Goal: Task Accomplishment & Management: Use online tool/utility

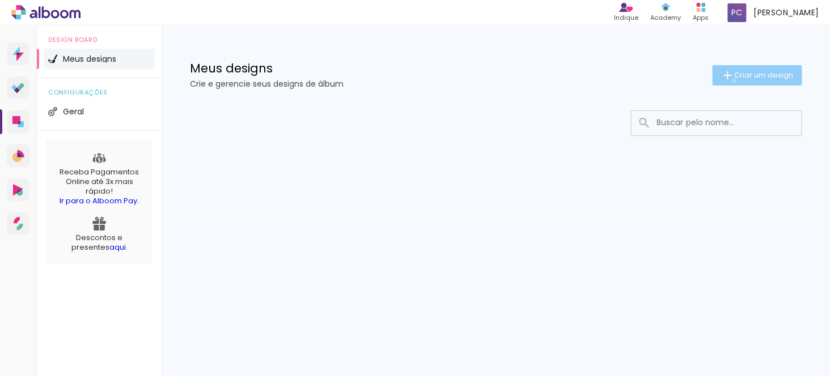
click at [732, 80] on paper-button "Criar um design" at bounding box center [757, 75] width 90 height 20
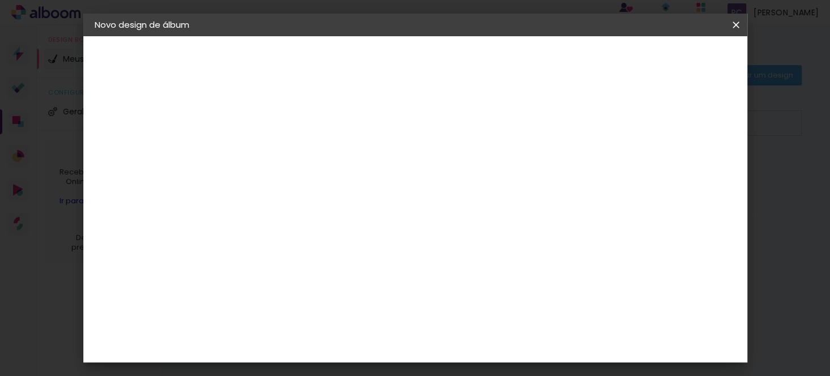
click at [280, 156] on input at bounding box center [280, 152] width 0 height 18
type input "factual"
type paper-input "factual"
click at [0, 0] on div "Informações Dê um título ao seu álbum. Avançar" at bounding box center [0, 0] width 0 height 0
click at [0, 0] on slot "Avançar" at bounding box center [0, 0] width 0 height 0
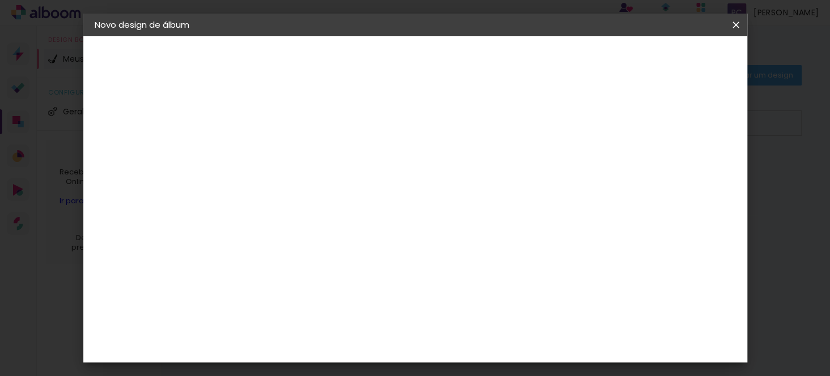
click at [478, 238] on div "Sugerir uma encadernadora" at bounding box center [443, 236] width 70 height 18
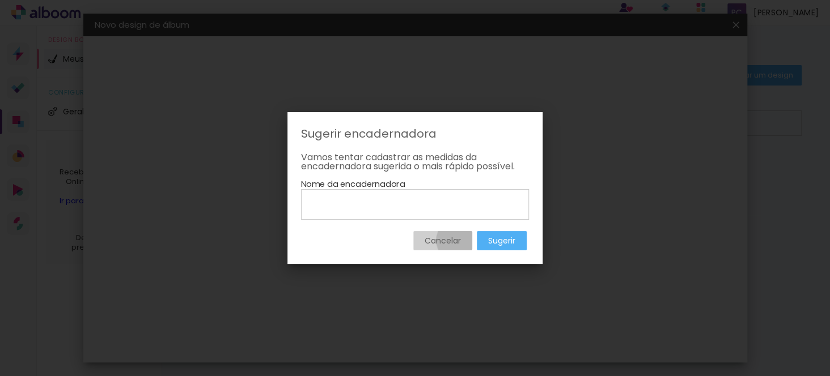
click at [0, 0] on slot "Cancelar" at bounding box center [0, 0] width 0 height 0
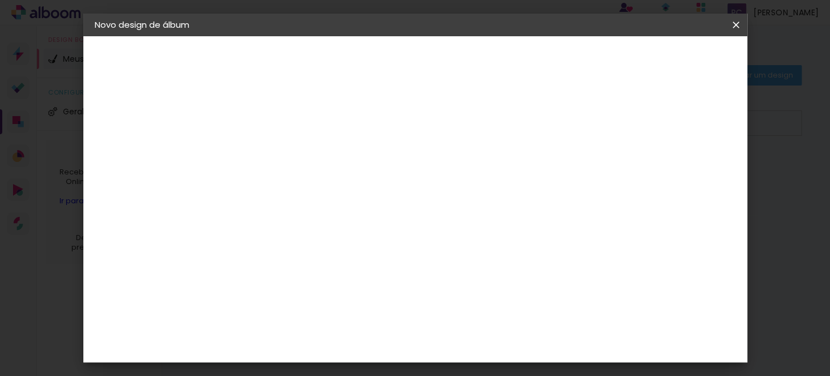
click at [492, 178] on paper-item "Tamanho Livre" at bounding box center [437, 172] width 109 height 25
click at [126, 163] on iron-pages "Modelo Escolhendo modelo... Tamanho livre" at bounding box center [157, 165] width 124 height 23
click at [0, 0] on slot "Tamanho Livre" at bounding box center [0, 0] width 0 height 0
click at [0, 0] on slot "Avançar" at bounding box center [0, 0] width 0 height 0
type input "1"
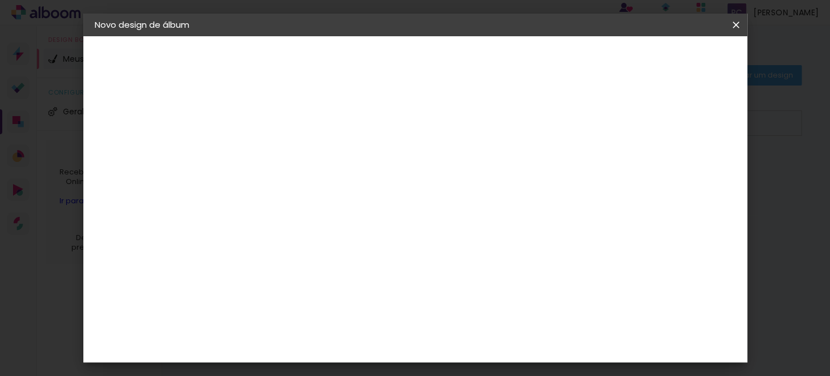
type paper-input "1"
click at [285, 133] on input "1" at bounding box center [272, 130] width 39 height 14
type input "2"
type paper-input "2"
click at [287, 127] on input "2" at bounding box center [272, 130] width 39 height 14
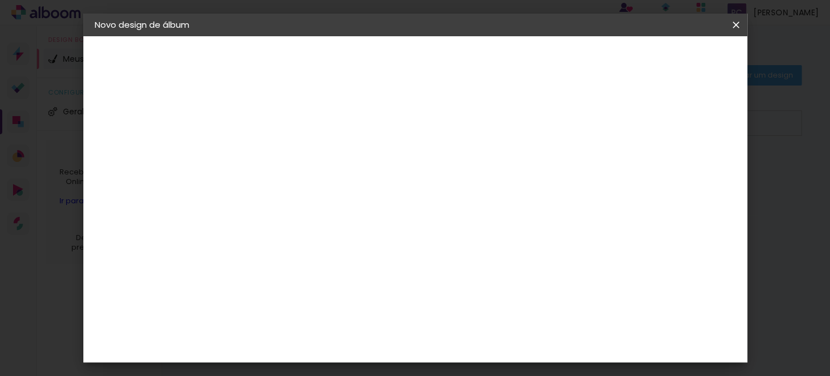
scroll to position [106, 0]
click at [263, 194] on div "cm" at bounding box center [266, 197] width 14 height 17
click at [430, 197] on div at bounding box center [370, 157] width 121 height 80
click at [596, 61] on paper-button "Voltar" at bounding box center [573, 59] width 46 height 19
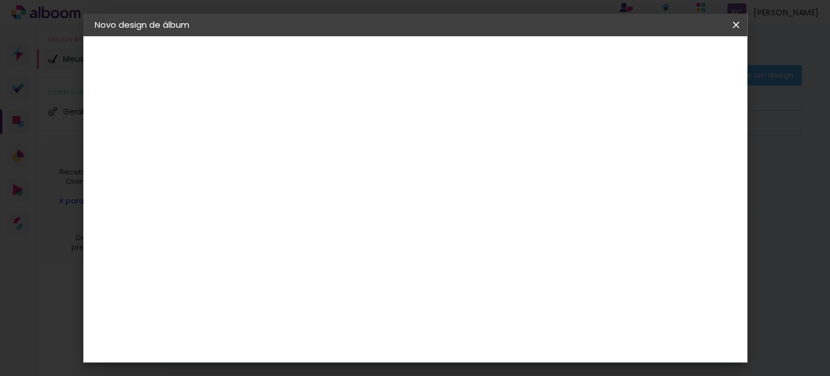
click at [306, 258] on div "3ZERO5" at bounding box center [289, 256] width 34 height 9
click at [492, 68] on paper-button "Avançar" at bounding box center [465, 59] width 56 height 19
click at [349, 65] on paper-button "Voltar" at bounding box center [326, 59] width 46 height 19
click at [331, 208] on div "Arte em Papel" at bounding box center [322, 208] width 100 height 18
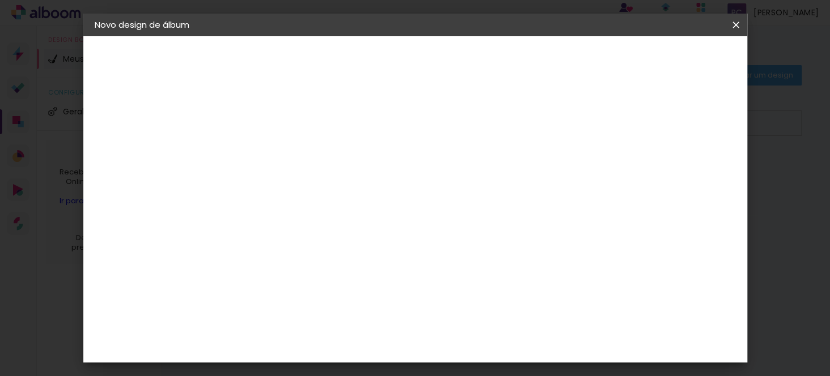
click at [0, 0] on slot "Avançar" at bounding box center [0, 0] width 0 height 0
click at [0, 0] on slot "Voltar" at bounding box center [0, 0] width 0 height 0
click at [0, 0] on slot "Tamanho Livre" at bounding box center [0, 0] width 0 height 0
click at [492, 65] on paper-button "Avançar" at bounding box center [465, 59] width 56 height 19
click at [152, 118] on div "2. Especificações" at bounding box center [157, 116] width 124 height 14
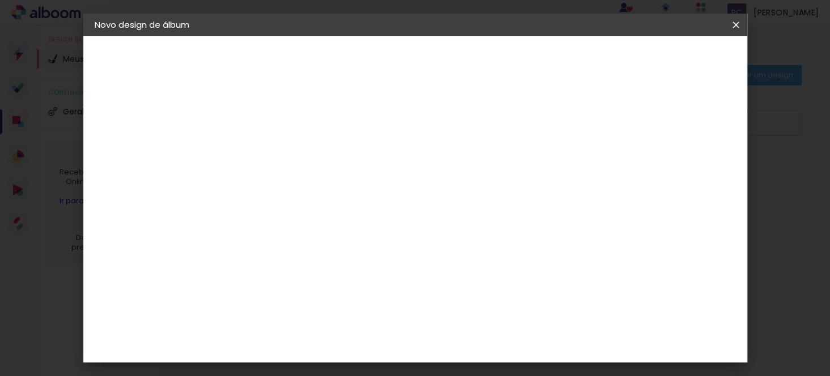
click at [143, 137] on div "Tamanho livre" at bounding box center [137, 140] width 39 height 16
click at [145, 137] on iron-pages "Fornecedor Escolhendo fornecedor..." at bounding box center [157, 140] width 124 height 23
click at [136, 196] on div "3. Revisão" at bounding box center [157, 198] width 124 height 14
click at [492, 56] on div "Voltar Avançar" at bounding box center [435, 59] width 113 height 19
click at [492, 66] on div "Voltar Avançar" at bounding box center [435, 59] width 113 height 19
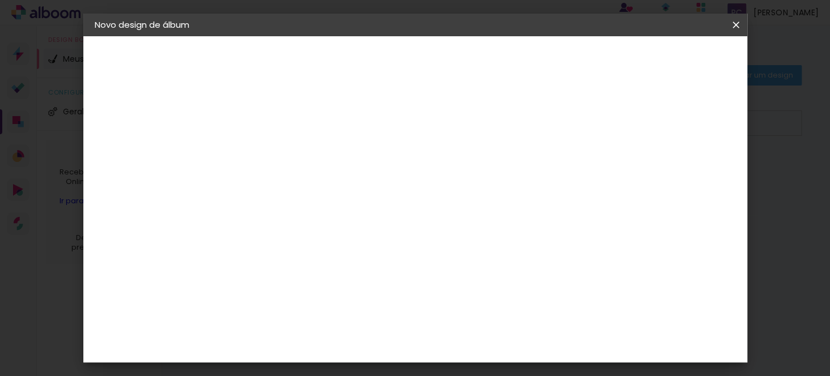
click at [492, 176] on paper-item "Tamanho Livre" at bounding box center [437, 172] width 109 height 25
click at [492, 179] on paper-item "Tamanho Livre" at bounding box center [437, 172] width 109 height 25
click at [0, 0] on slot "Avançar" at bounding box center [0, 0] width 0 height 0
click at [664, 58] on span "Iniciar design" at bounding box center [639, 60] width 52 height 8
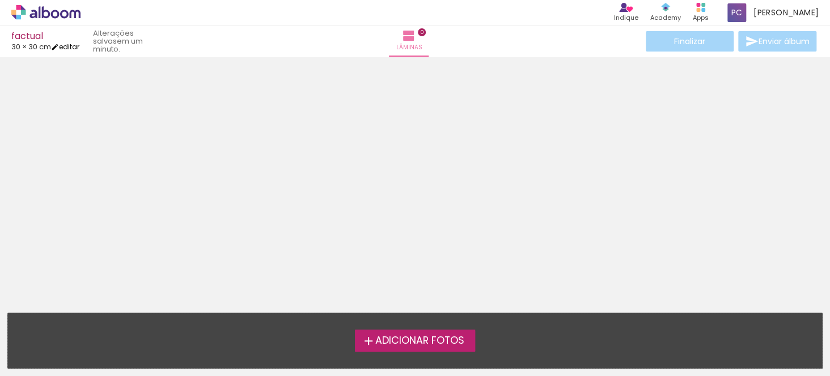
click at [74, 47] on link "editar" at bounding box center [65, 47] width 28 height 10
type input "30"
type input "60"
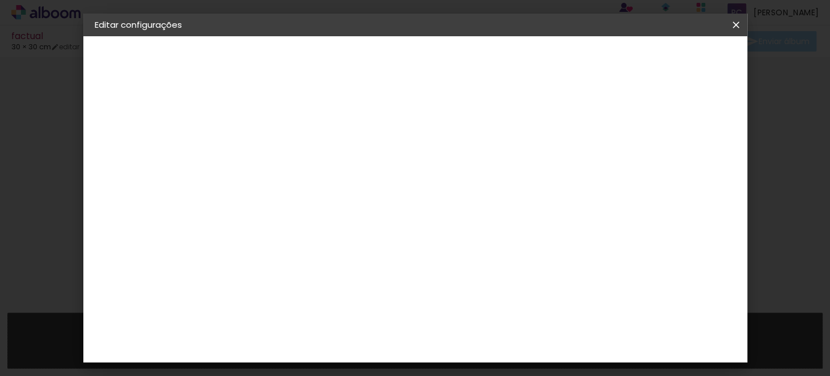
click at [398, 274] on quentale-layouter at bounding box center [380, 263] width 209 height 104
click at [341, 256] on div "cm" at bounding box center [348, 263] width 14 height 17
type input "3"
type input "15"
type paper-input "15"
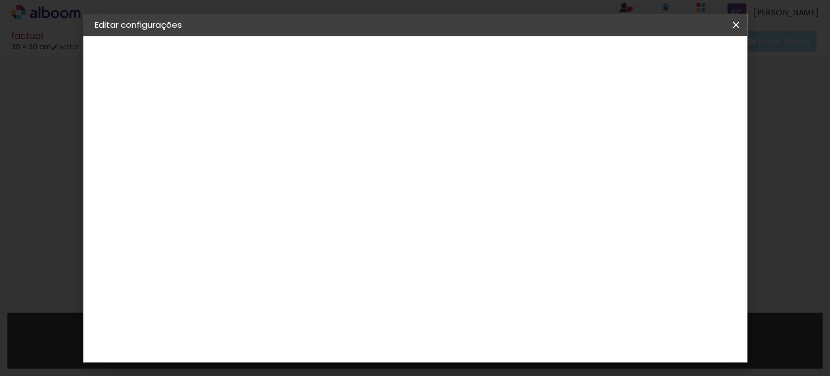
click at [492, 344] on div "cm" at bounding box center [499, 342] width 14 height 17
type input "6"
type input "1"
type input "20"
type paper-input "20"
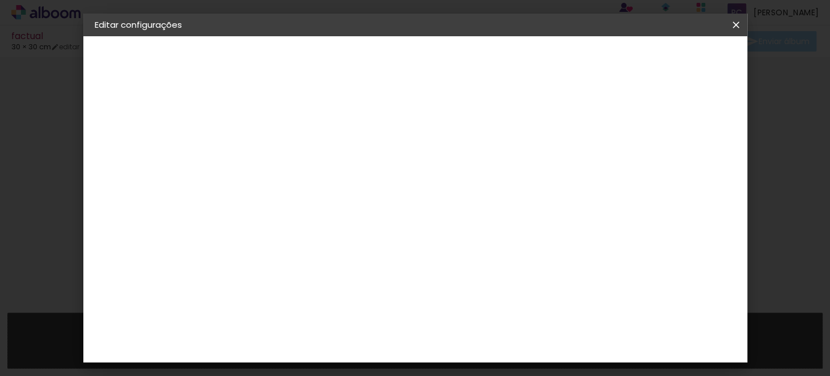
click at [389, 265] on paper-input-container "15 cm" at bounding box center [367, 263] width 51 height 28
type input "1"
type input "20"
type paper-input "20"
click at [463, 177] on span "cm" at bounding box center [467, 177] width 14 height 17
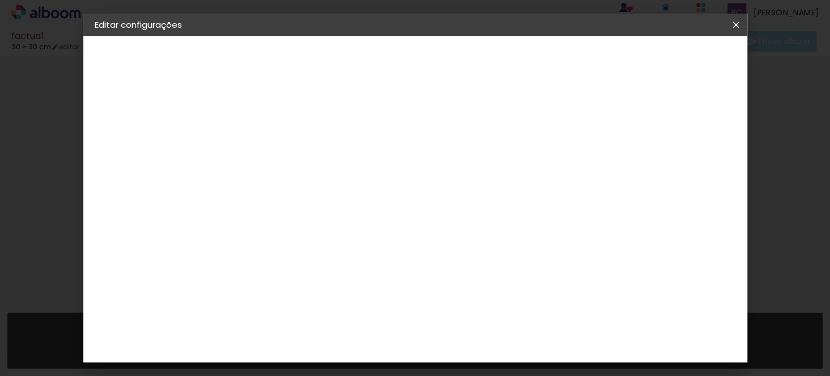
click at [468, 176] on span "cm" at bounding box center [467, 177] width 14 height 17
click at [380, 238] on quentale-layouter at bounding box center [328, 263] width 104 height 104
click at [426, 234] on div "10 cm cm cm mm A maioria das encadernadoras sugere 5mm de sangria." at bounding box center [328, 188] width 195 height 91
click at [456, 170] on span "10" at bounding box center [451, 177] width 16 height 17
click at [417, 129] on div "Mostrar sangria" at bounding box center [378, 131] width 75 height 14
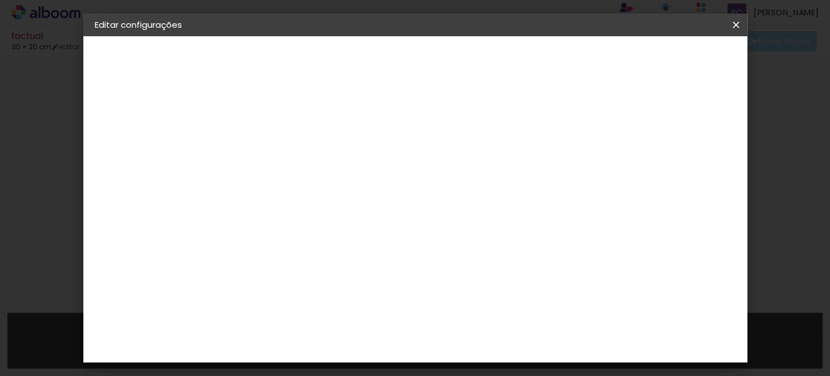
type paper-checkbox "on"
click at [464, 181] on span "cm" at bounding box center [467, 177] width 14 height 17
click at [264, 133] on input "2" at bounding box center [272, 130] width 39 height 14
type input "3"
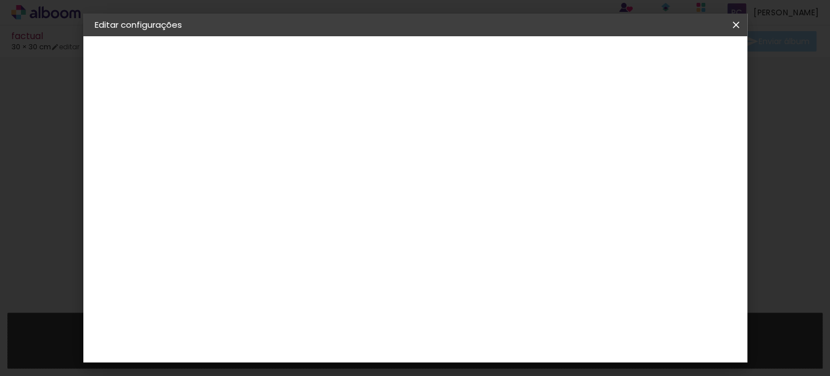
type paper-input "3"
click at [290, 125] on input "3" at bounding box center [272, 130] width 39 height 14
type input "4"
type paper-input "4"
click at [290, 125] on input "4" at bounding box center [272, 130] width 39 height 14
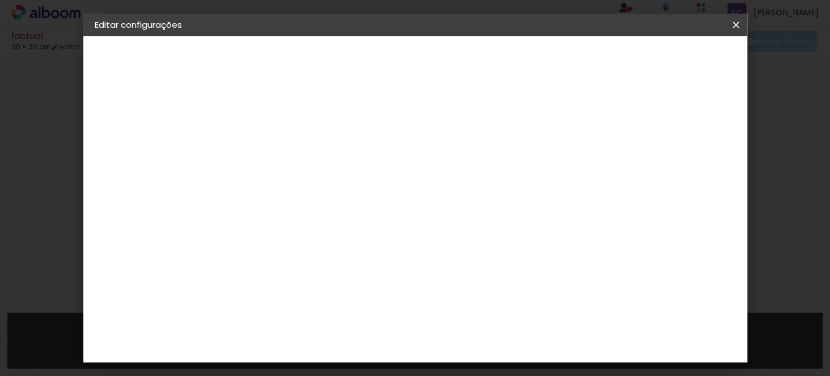
type input "5"
type paper-input "5"
click at [290, 125] on input "5" at bounding box center [272, 130] width 39 height 14
type input "6"
type paper-input "6"
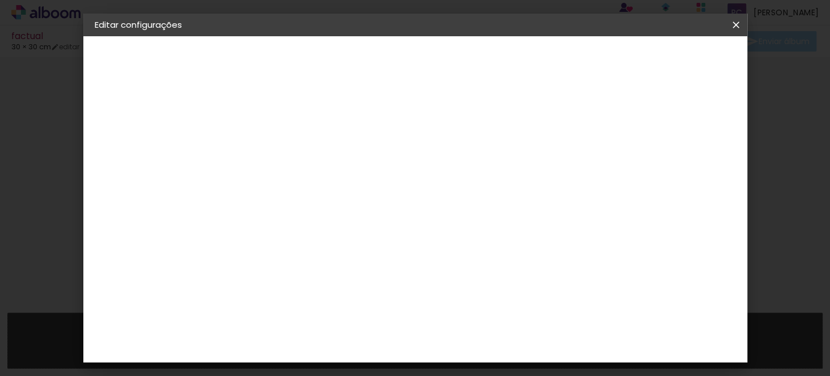
click at [290, 125] on input "6" at bounding box center [272, 130] width 39 height 14
type input "5"
type paper-input "5"
click at [289, 134] on input "5" at bounding box center [272, 130] width 39 height 14
click at [426, 110] on div "mm Mostrar sangria" at bounding box center [328, 89] width 195 height 107
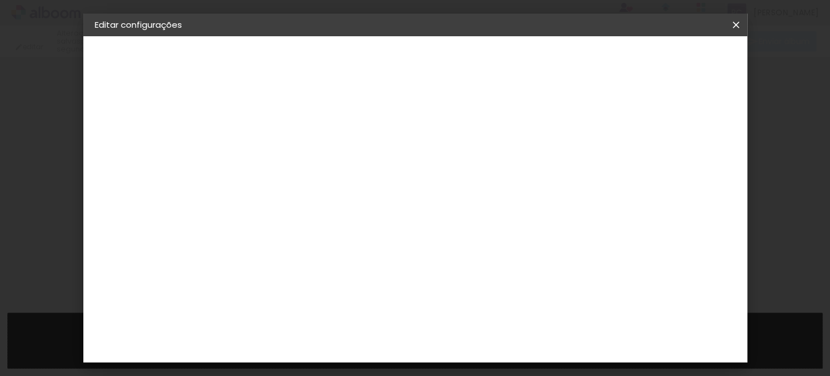
click at [736, 20] on iron-icon at bounding box center [736, 24] width 14 height 11
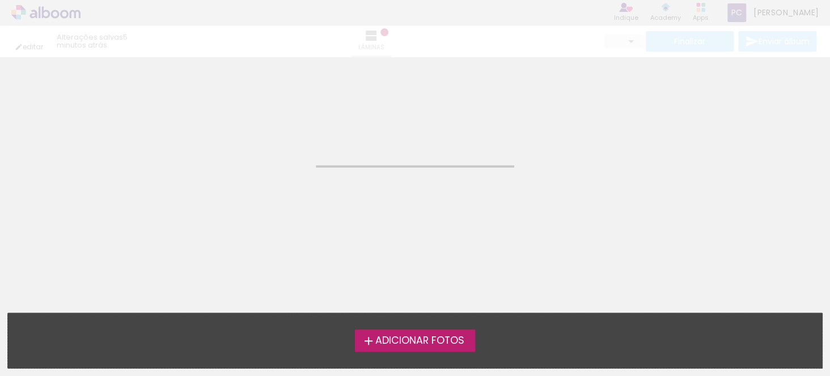
click at [451, 338] on span "Adicionar Fotos" at bounding box center [419, 341] width 89 height 10
click at [0, 0] on input "file" at bounding box center [0, 0] width 0 height 0
click at [406, 345] on span "Adicionar Fotos" at bounding box center [419, 341] width 89 height 10
click at [0, 0] on input "file" at bounding box center [0, 0] width 0 height 0
click at [400, 340] on span "Adicionar Fotos" at bounding box center [419, 341] width 89 height 10
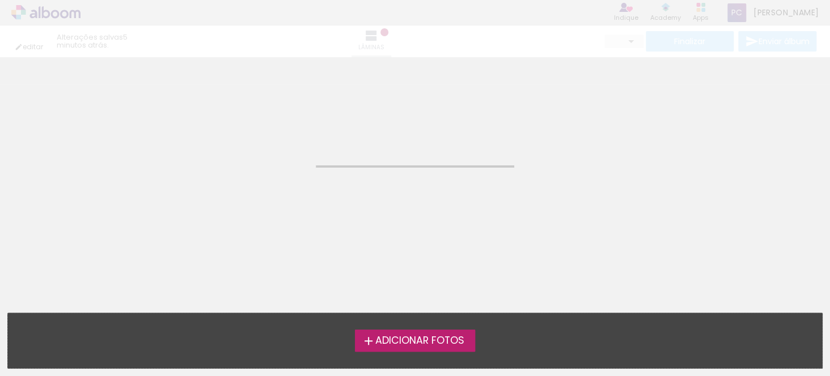
click at [0, 0] on input "file" at bounding box center [0, 0] width 0 height 0
click at [362, 341] on iron-icon at bounding box center [369, 341] width 14 height 14
click at [0, 0] on input "file" at bounding box center [0, 0] width 0 height 0
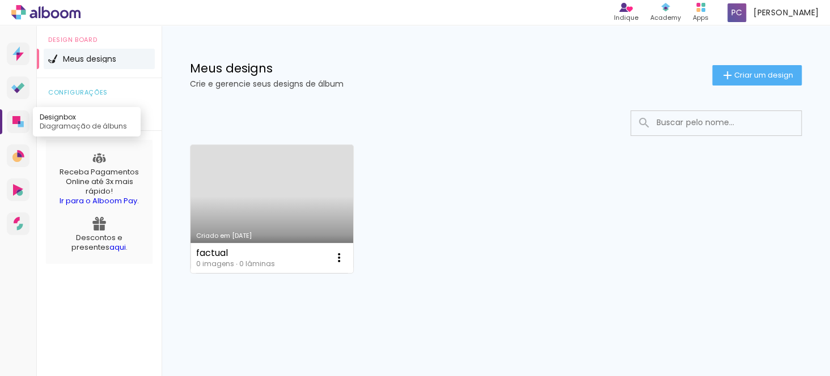
click at [15, 119] on icon at bounding box center [16, 120] width 8 height 8
click at [304, 223] on link "Criado em [DATE]" at bounding box center [271, 209] width 163 height 128
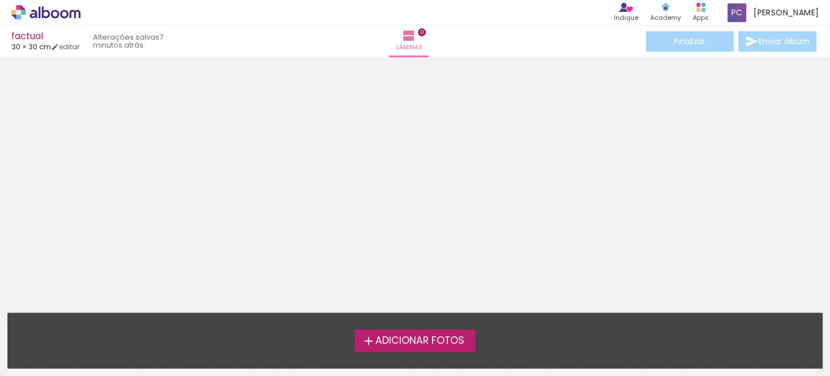
click at [399, 156] on div at bounding box center [415, 181] width 830 height 240
click at [413, 39] on iron-icon at bounding box center [409, 36] width 14 height 14
click at [707, 47] on div "Finalizar Enviar álbum" at bounding box center [730, 41] width 175 height 20
click at [685, 38] on div "Finalizar Enviar álbum" at bounding box center [730, 41] width 175 height 20
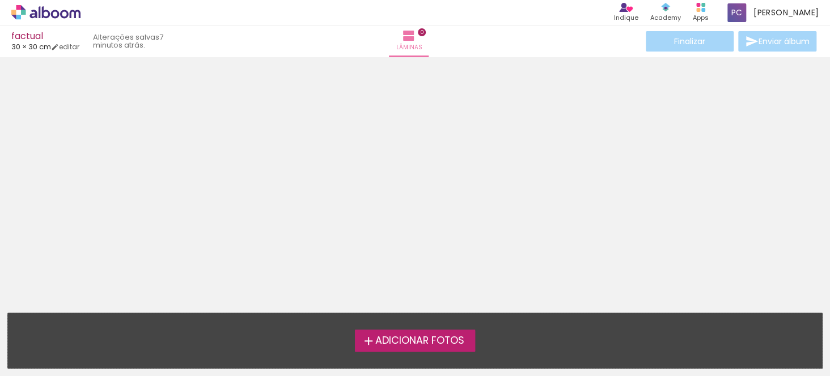
click at [781, 44] on div "Finalizar Enviar álbum" at bounding box center [730, 41] width 175 height 20
click at [51, 44] on span "30 × 30 cm" at bounding box center [31, 46] width 40 height 11
click at [0, 0] on slot "7 minutos atrás." at bounding box center [0, 0] width 0 height 0
click at [413, 33] on iron-icon at bounding box center [409, 36] width 14 height 14
click at [444, 333] on label "Adicionar Fotos" at bounding box center [415, 341] width 121 height 22
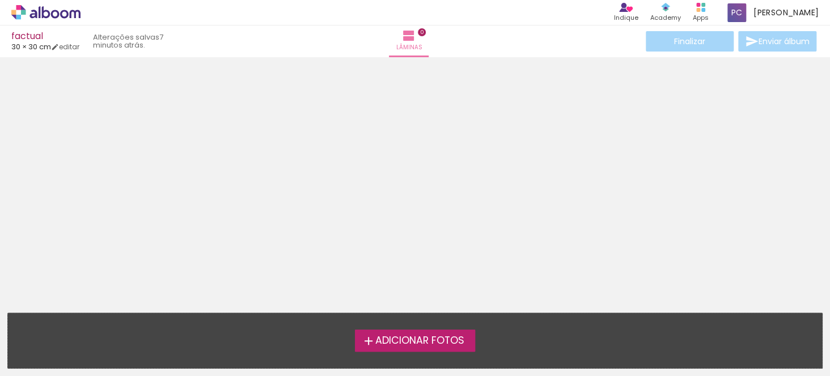
click at [0, 0] on input "file" at bounding box center [0, 0] width 0 height 0
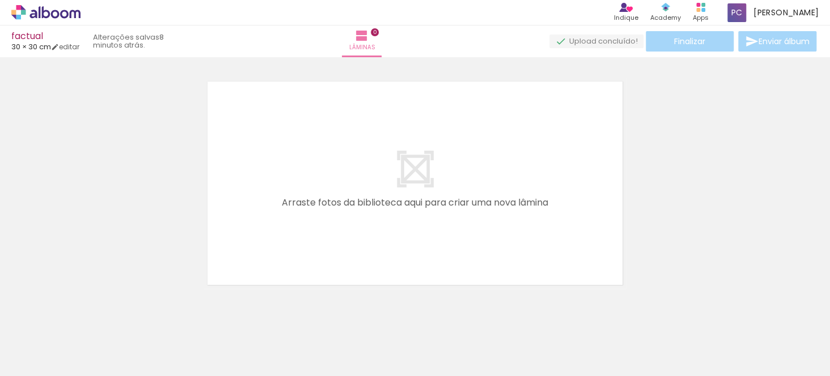
scroll to position [14, 0]
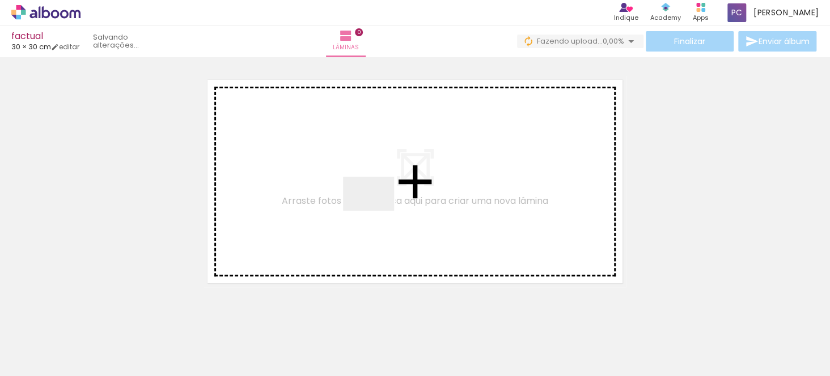
drag, startPoint x: 113, startPoint y: 356, endPoint x: 377, endPoint y: 211, distance: 300.9
click at [377, 211] on quentale-workspace at bounding box center [415, 188] width 830 height 376
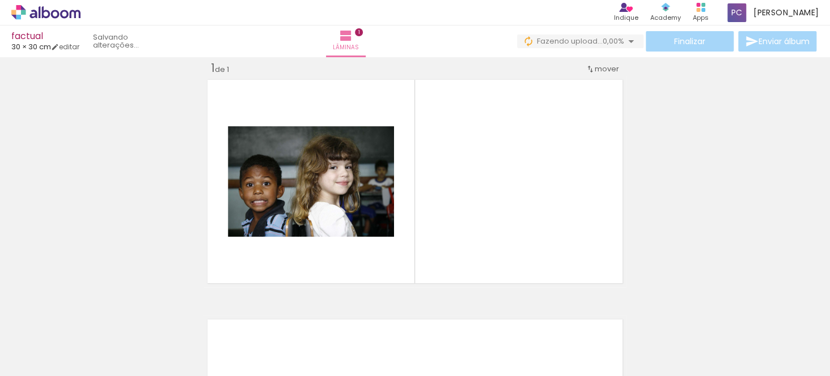
click at [19, 367] on iron-icon at bounding box center [17, 361] width 14 height 14
click at [0, 0] on input "file" at bounding box center [0, 0] width 0 height 0
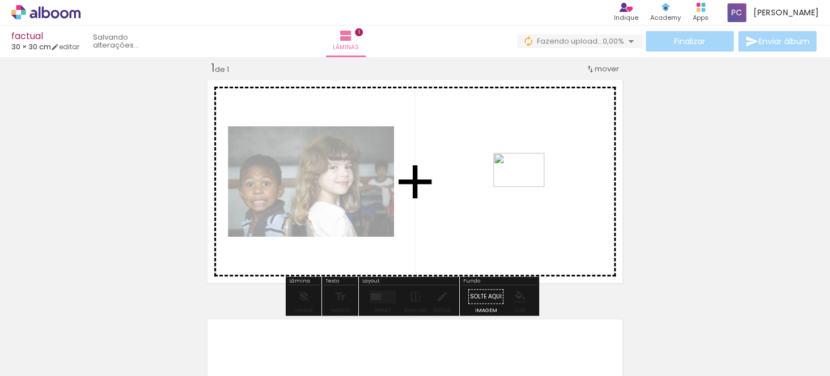
drag, startPoint x: 193, startPoint y: 338, endPoint x: 527, endPoint y: 187, distance: 366.9
click at [527, 187] on quentale-workspace at bounding box center [415, 188] width 830 height 376
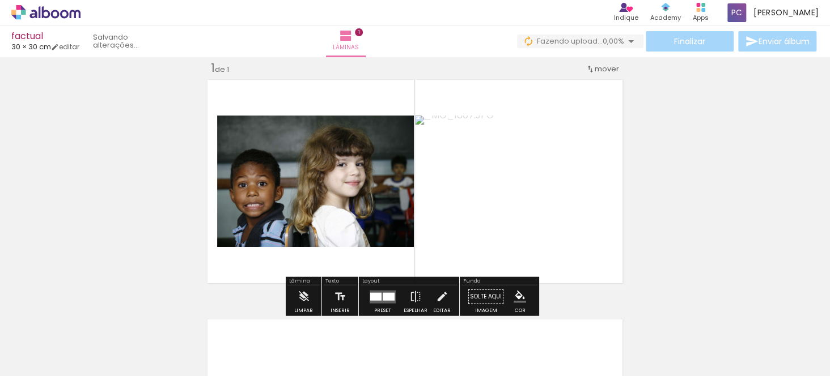
click at [713, 197] on div "Inserir lâmina 1 de 1" at bounding box center [415, 287] width 830 height 480
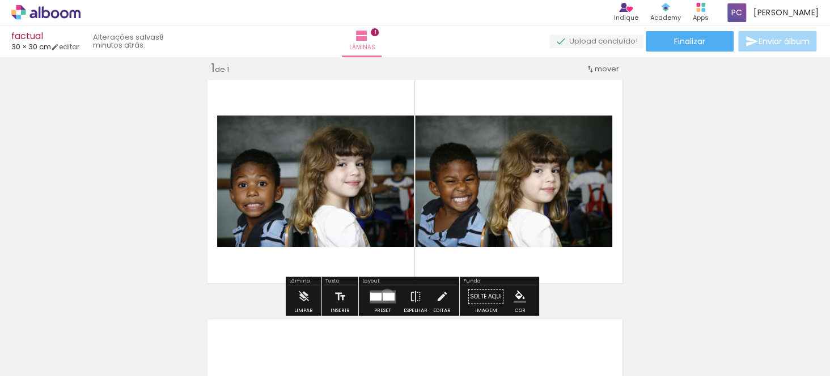
click at [384, 295] on div at bounding box center [389, 297] width 12 height 8
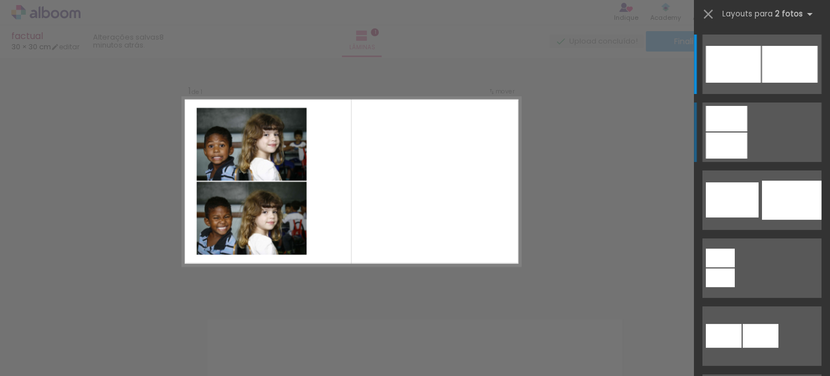
click at [762, 83] on div at bounding box center [790, 64] width 56 height 37
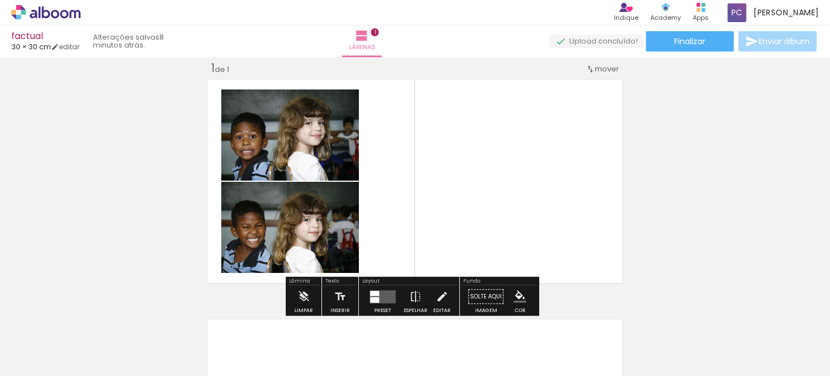
click at [379, 298] on quentale-layouter at bounding box center [383, 296] width 26 height 13
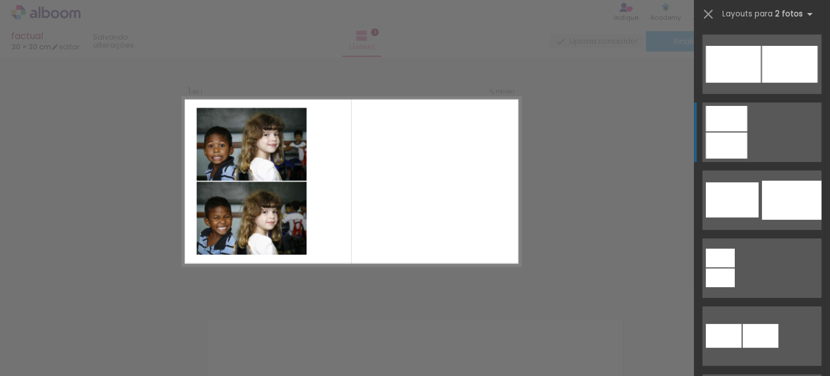
scroll to position [68, 0]
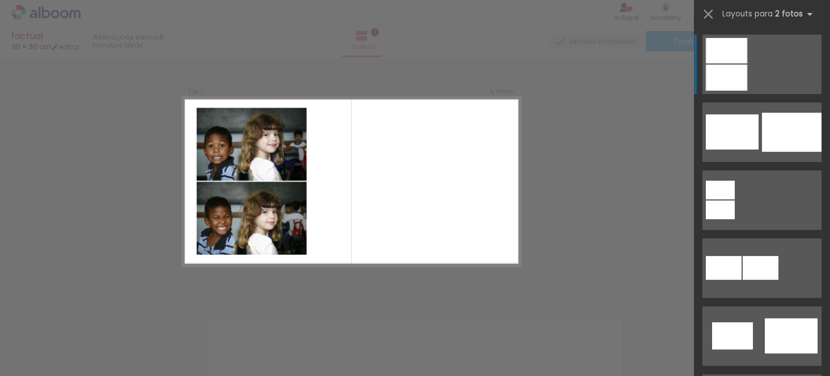
click at [274, 230] on quentale-photo at bounding box center [251, 218] width 110 height 73
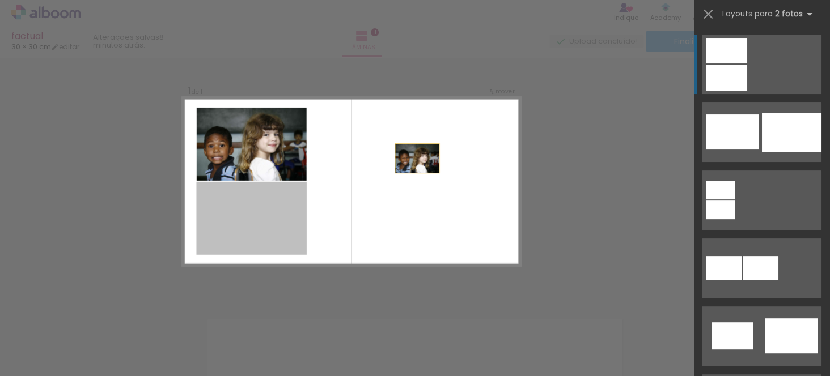
drag, startPoint x: 257, startPoint y: 187, endPoint x: 442, endPoint y: 137, distance: 191.3
click at [442, 137] on quentale-layouter at bounding box center [352, 181] width 338 height 169
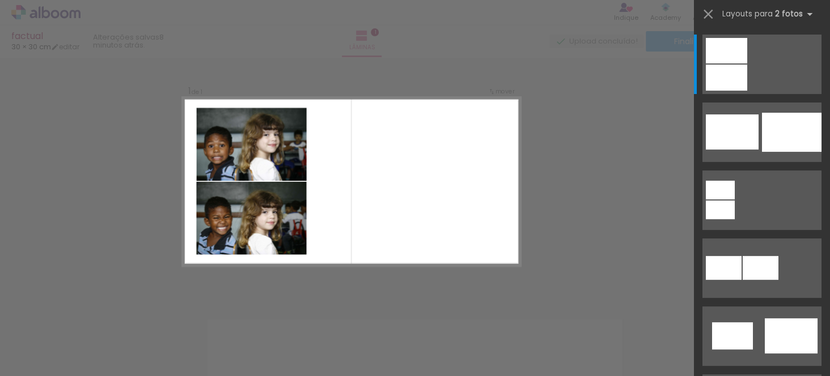
click at [139, 343] on div at bounding box center [113, 338] width 51 height 34
click at [95, 316] on iron-icon at bounding box center [89, 316] width 12 height 12
click at [95, 317] on iron-icon at bounding box center [89, 316] width 12 height 12
click at [21, 357] on iron-icon at bounding box center [17, 361] width 14 height 14
click at [0, 0] on input "file" at bounding box center [0, 0] width 0 height 0
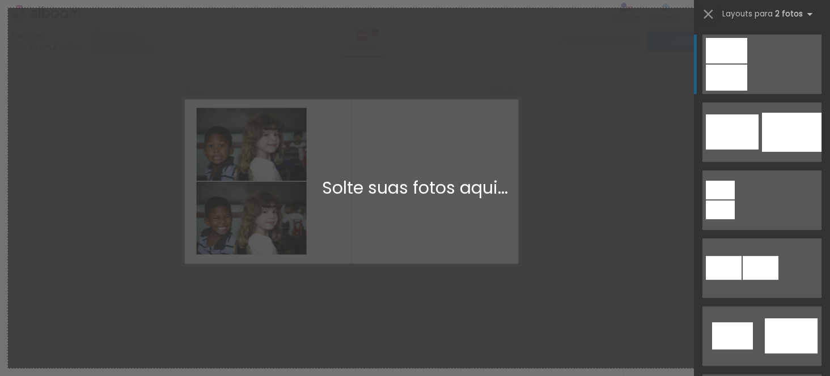
scroll to position [0, 0]
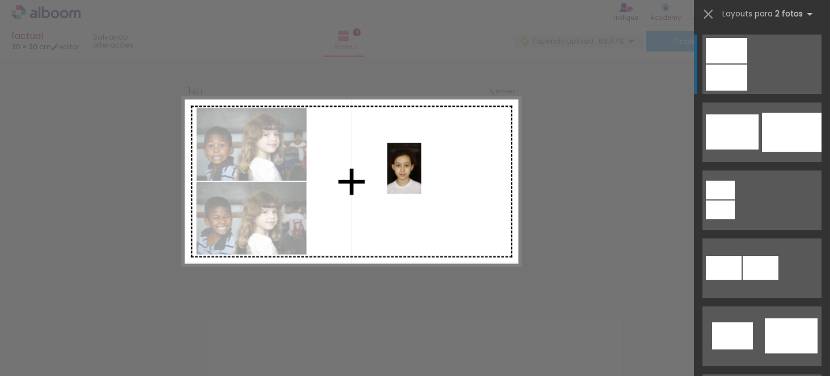
drag, startPoint x: 230, startPoint y: 349, endPoint x: 421, endPoint y: 177, distance: 257.3
click at [421, 177] on quentale-workspace at bounding box center [415, 188] width 830 height 376
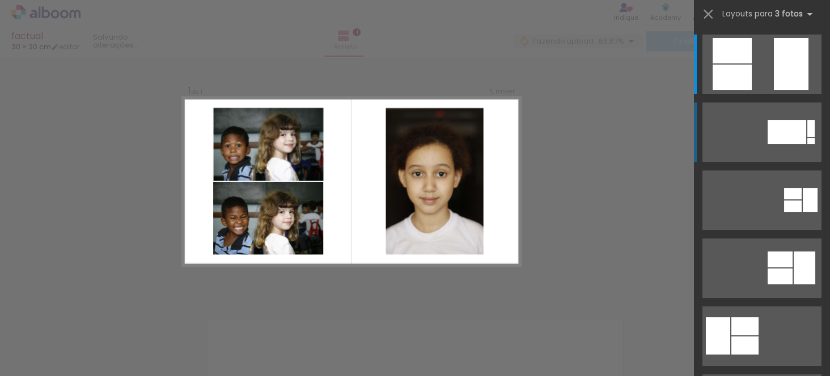
click at [268, 217] on quentale-photo at bounding box center [268, 218] width 110 height 73
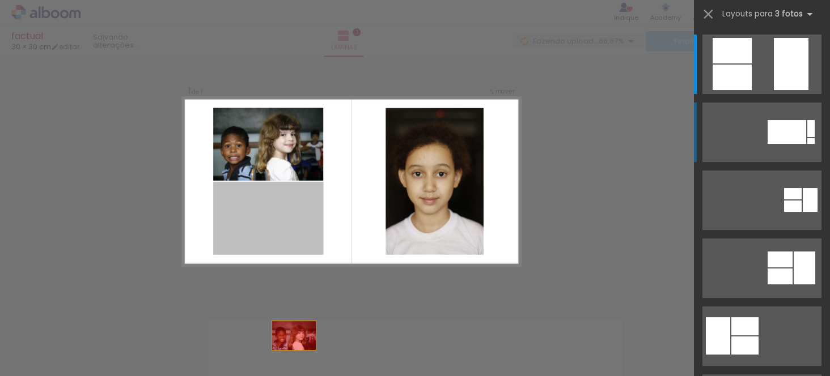
drag, startPoint x: 270, startPoint y: 209, endPoint x: 296, endPoint y: 365, distance: 158.6
click at [296, 365] on quentale-workspace at bounding box center [415, 188] width 830 height 376
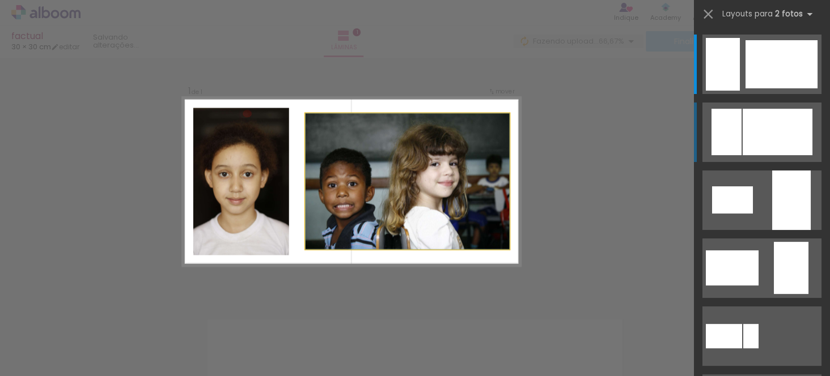
drag, startPoint x: 330, startPoint y: 209, endPoint x: 375, endPoint y: 169, distance: 60.3
drag, startPoint x: 412, startPoint y: 198, endPoint x: 312, endPoint y: 151, distance: 110.0
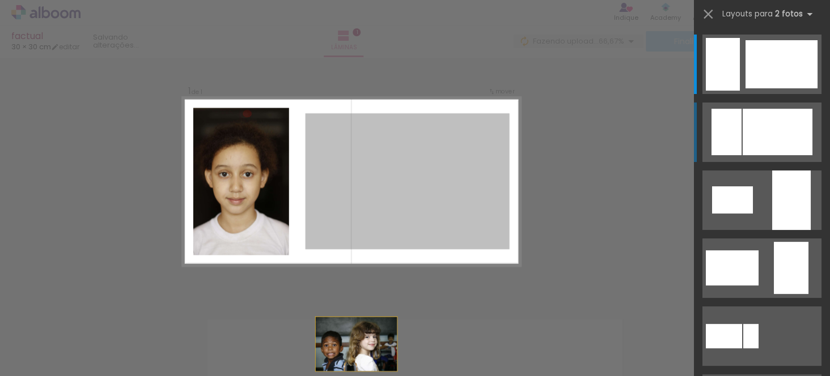
drag, startPoint x: 332, startPoint y: 154, endPoint x: 339, endPoint y: 372, distance: 217.8
click at [339, 376] on html "link( href="../../bower_components/polymer/polymer.html" rel="import" ) picture…" at bounding box center [415, 188] width 830 height 376
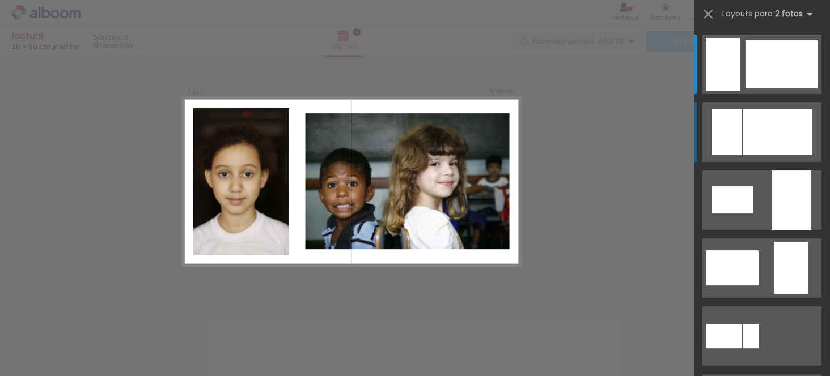
click at [404, 217] on quentale-photo at bounding box center [407, 181] width 204 height 136
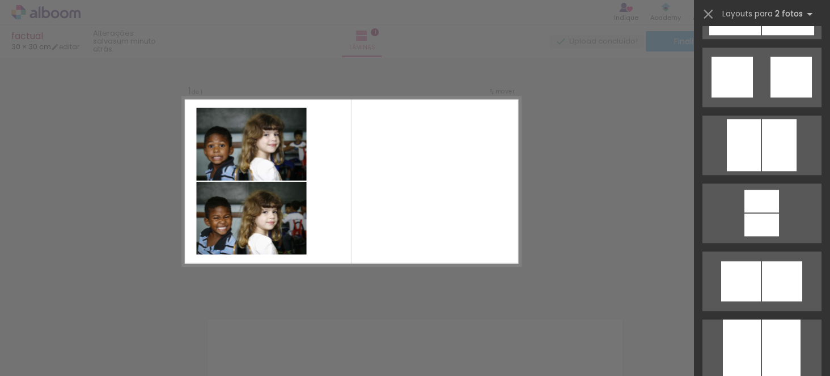
scroll to position [2514, 0]
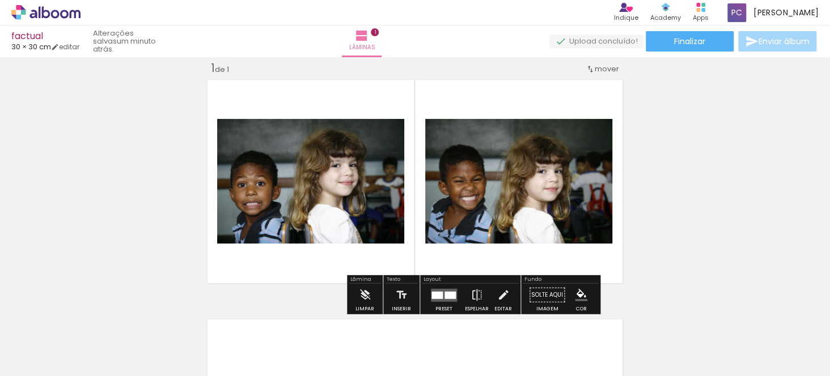
click at [548, 289] on paper-button "Solte aqui Imagem" at bounding box center [547, 298] width 41 height 29
click at [575, 294] on iron-icon "color picker" at bounding box center [581, 295] width 12 height 12
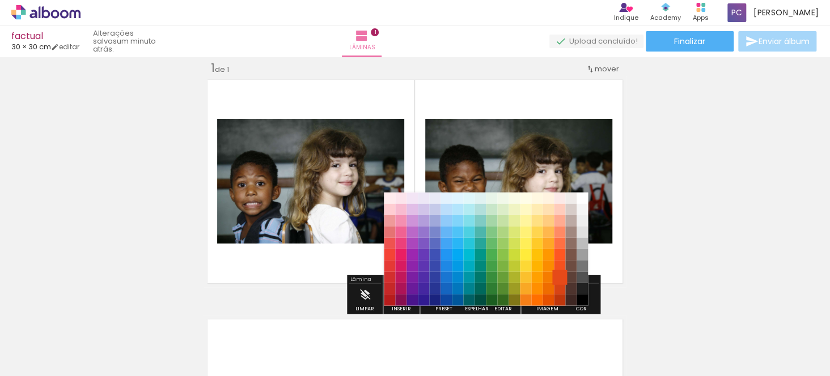
click at [556, 278] on paper-item "#e64a19" at bounding box center [559, 277] width 11 height 11
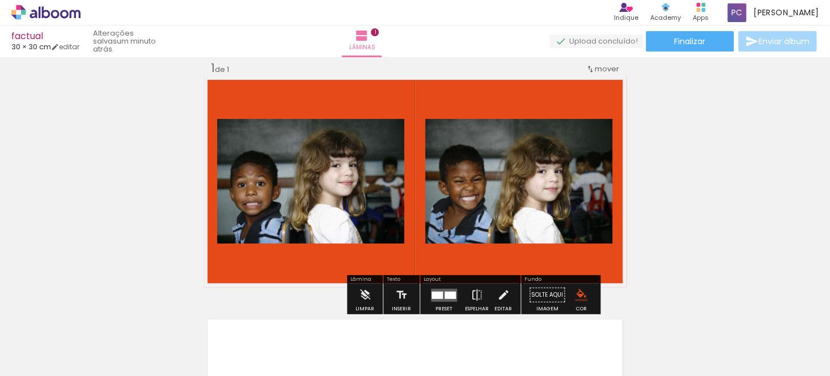
click at [575, 293] on iron-icon "color picker" at bounding box center [581, 295] width 12 height 12
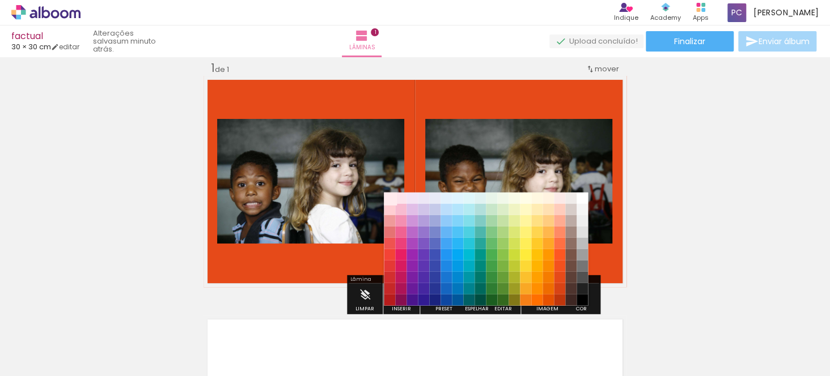
click at [384, 196] on paper-item "#ffebee" at bounding box center [389, 197] width 11 height 11
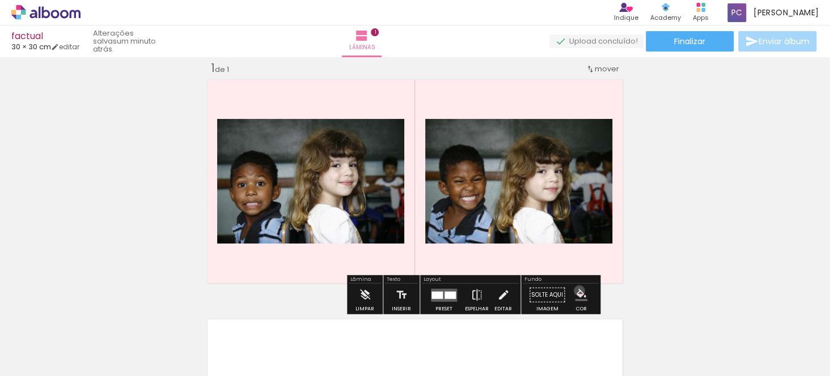
click at [575, 291] on iron-icon "color picker" at bounding box center [581, 295] width 12 height 12
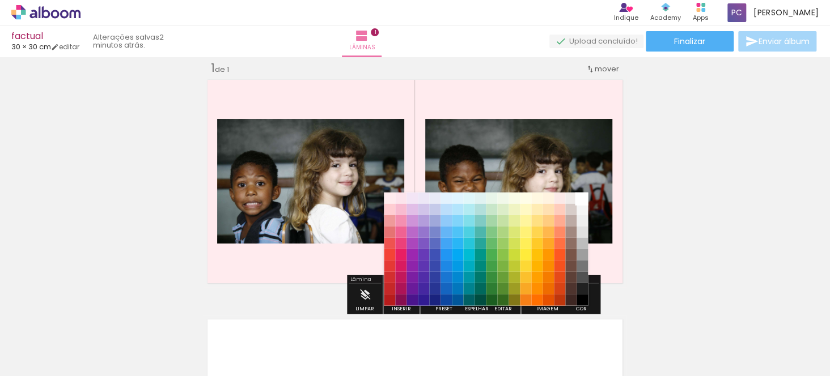
click at [584, 198] on paper-item "#ffffff" at bounding box center [582, 197] width 11 height 11
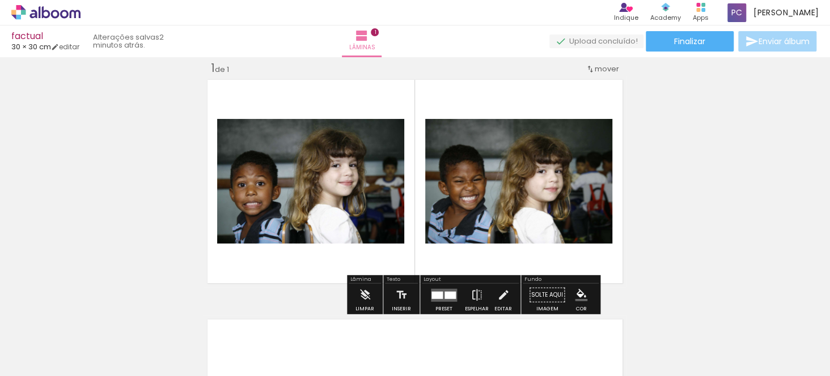
click at [711, 176] on div "Inserir lâmina 1 de 1" at bounding box center [415, 287] width 830 height 480
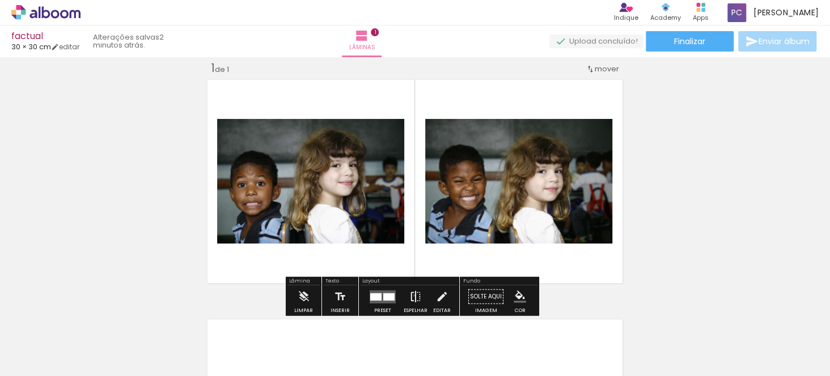
click at [412, 295] on iron-icon at bounding box center [415, 297] width 12 height 23
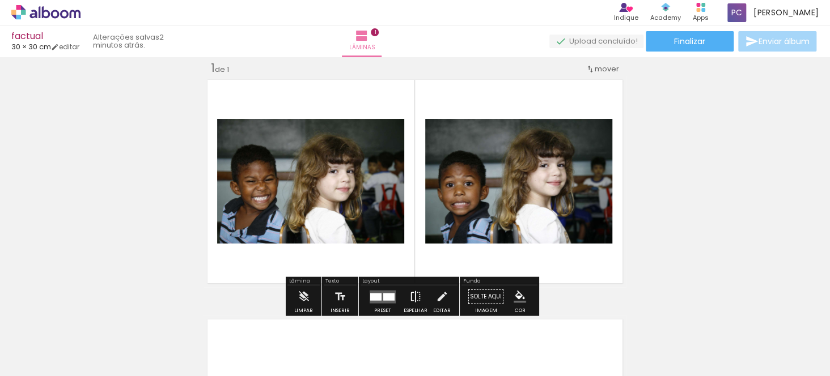
click at [412, 295] on iron-icon at bounding box center [415, 297] width 12 height 23
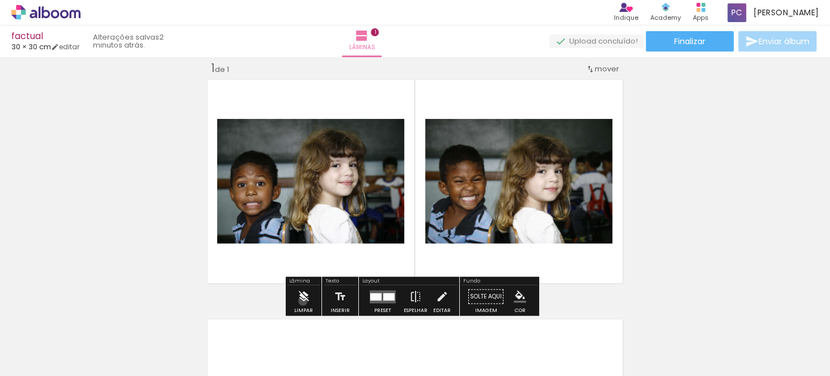
click at [303, 301] on iron-icon at bounding box center [303, 297] width 12 height 23
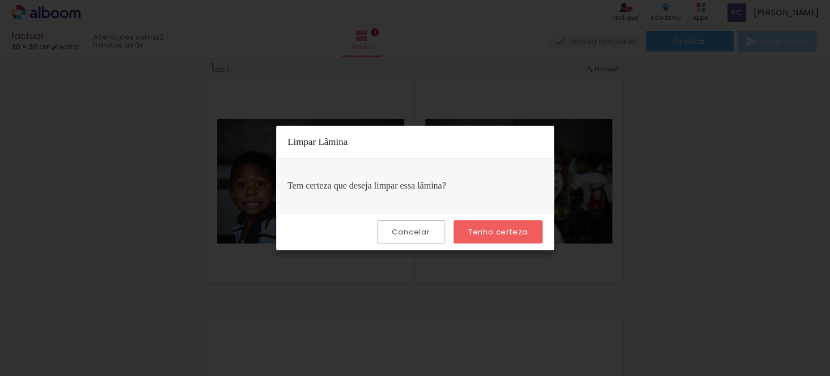
click at [0, 0] on slot "Tenho certeza" at bounding box center [0, 0] width 0 height 0
click at [0, 0] on slot "Cancelar" at bounding box center [0, 0] width 0 height 0
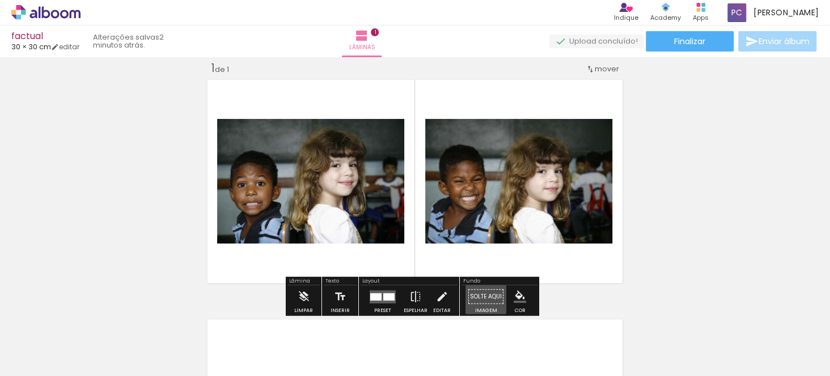
drag, startPoint x: 474, startPoint y: 298, endPoint x: 516, endPoint y: 178, distance: 126.8
click at [516, 178] on div "Inserir lâmina 1 de 1" at bounding box center [415, 287] width 830 height 480
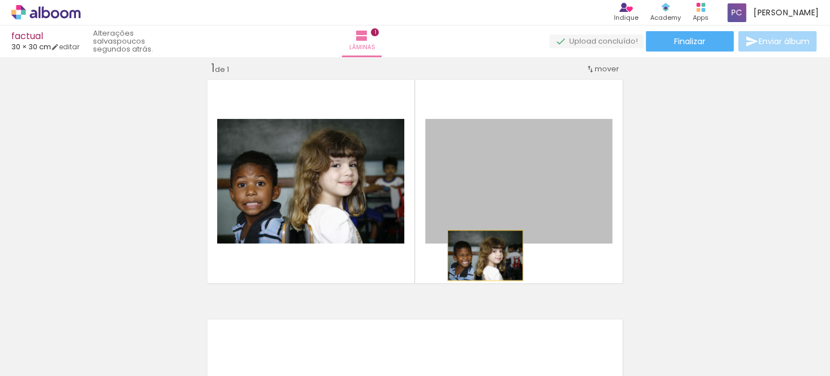
drag, startPoint x: 488, startPoint y: 179, endPoint x: 492, endPoint y: 169, distance: 11.2
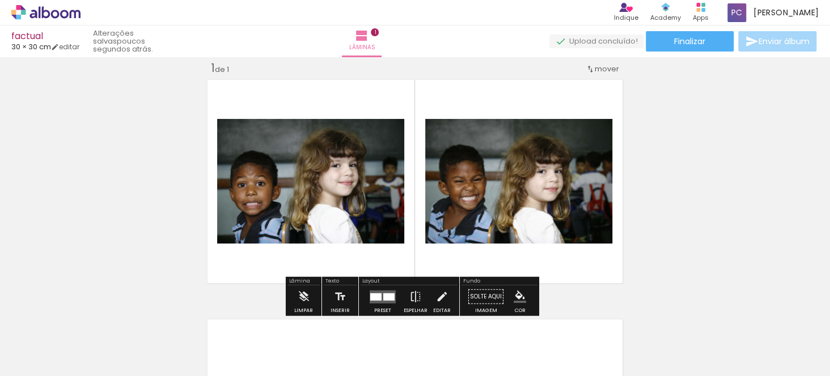
click at [703, 133] on div "Inserir lâmina 1 de 1" at bounding box center [415, 287] width 830 height 480
click at [139, 345] on div at bounding box center [113, 338] width 51 height 34
drag, startPoint x: 241, startPoint y: 340, endPoint x: 372, endPoint y: 396, distance: 142.3
click at [372, 376] on html "link( href="../../bower_components/polymer/polymer.html" rel="import" ) picture…" at bounding box center [415, 188] width 830 height 376
click at [425, 170] on quentale-photo at bounding box center [518, 181] width 187 height 125
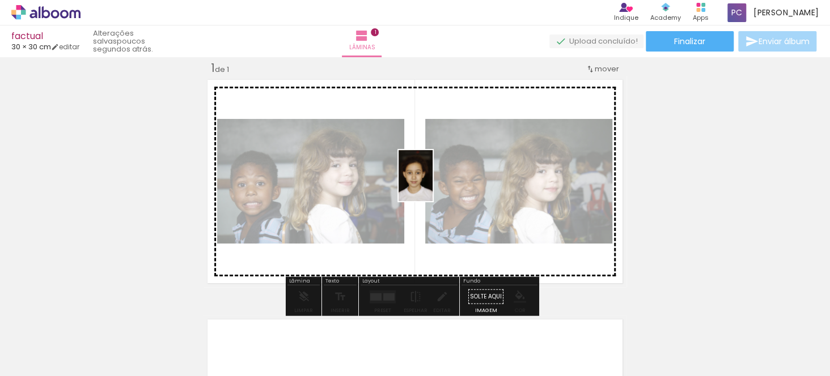
drag, startPoint x: 246, startPoint y: 349, endPoint x: 433, endPoint y: 184, distance: 248.6
click at [433, 184] on quentale-workspace at bounding box center [415, 188] width 830 height 376
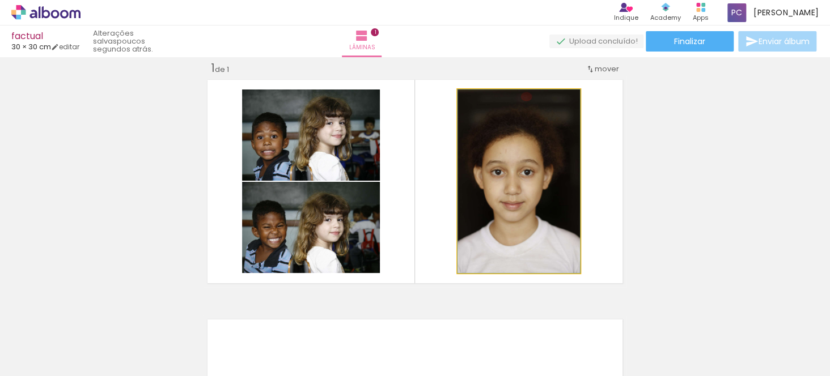
click at [530, 161] on quentale-photo at bounding box center [518, 182] width 122 height 184
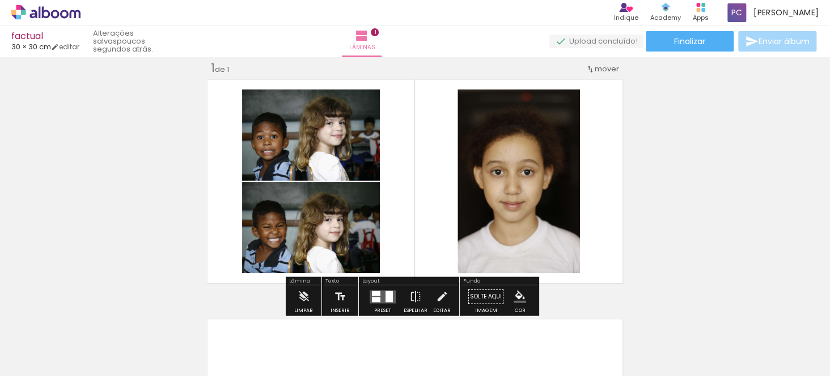
click at [386, 296] on div at bounding box center [388, 296] width 7 height 11
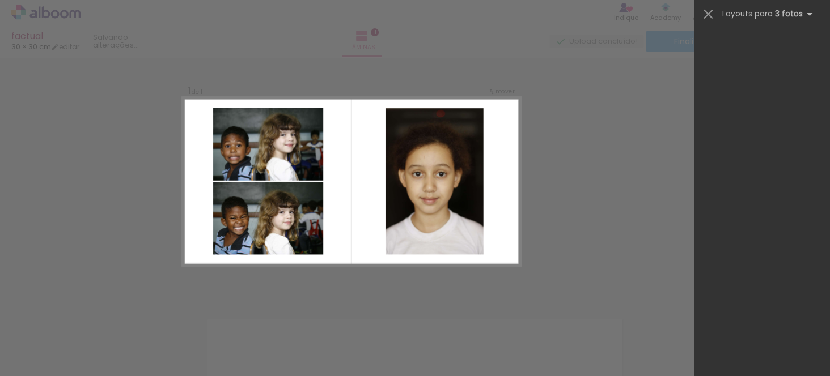
scroll to position [0, 0]
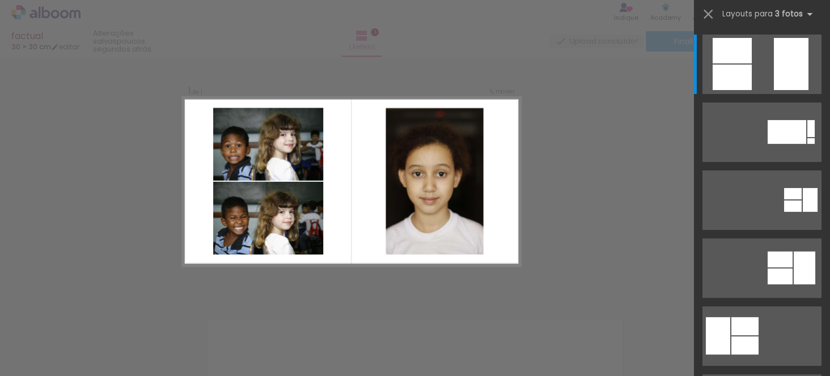
click at [93, 342] on iron-horizontal-list at bounding box center [81, 341] width 23 height 71
click at [705, 6] on iron-icon at bounding box center [708, 14] width 16 height 16
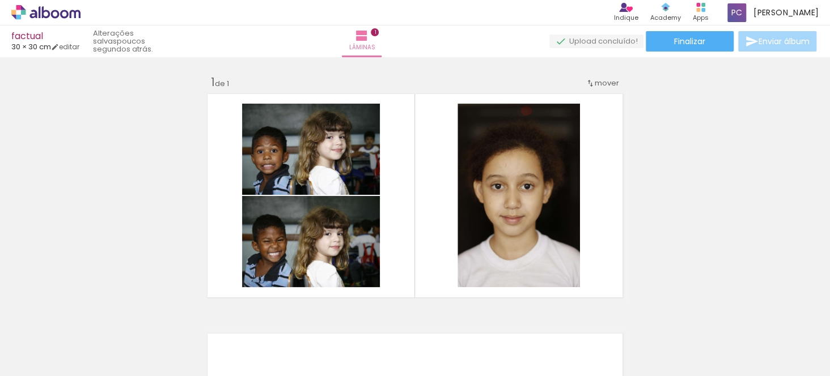
scroll to position [275, 0]
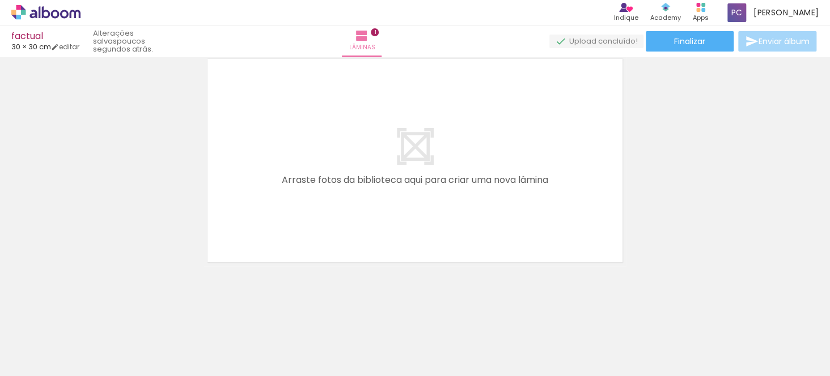
click at [420, 158] on quentale-layouter at bounding box center [415, 160] width 423 height 211
click at [29, 359] on span "Adicionar Fotos" at bounding box center [40, 361] width 34 height 12
click at [0, 0] on input "file" at bounding box center [0, 0] width 0 height 0
